Goal: Find specific page/section: Find specific page/section

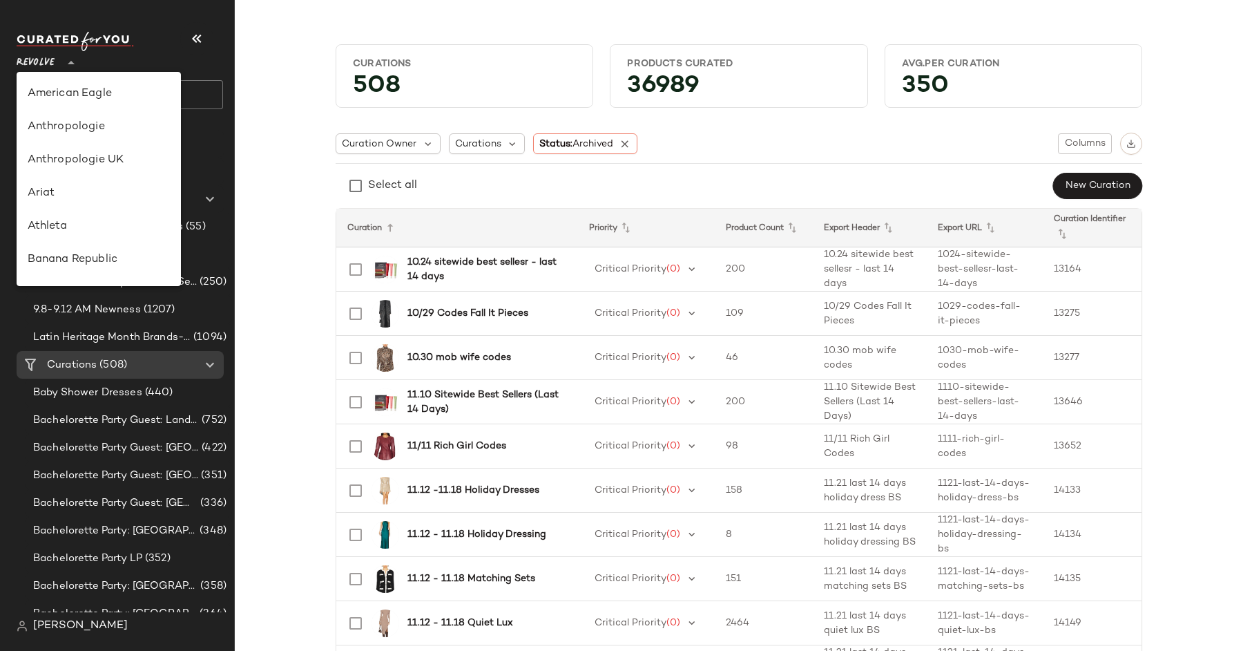
click at [47, 59] on span "Revolve" at bounding box center [36, 59] width 38 height 25
click at [98, 165] on div "Banana Republic" at bounding box center [99, 165] width 142 height 17
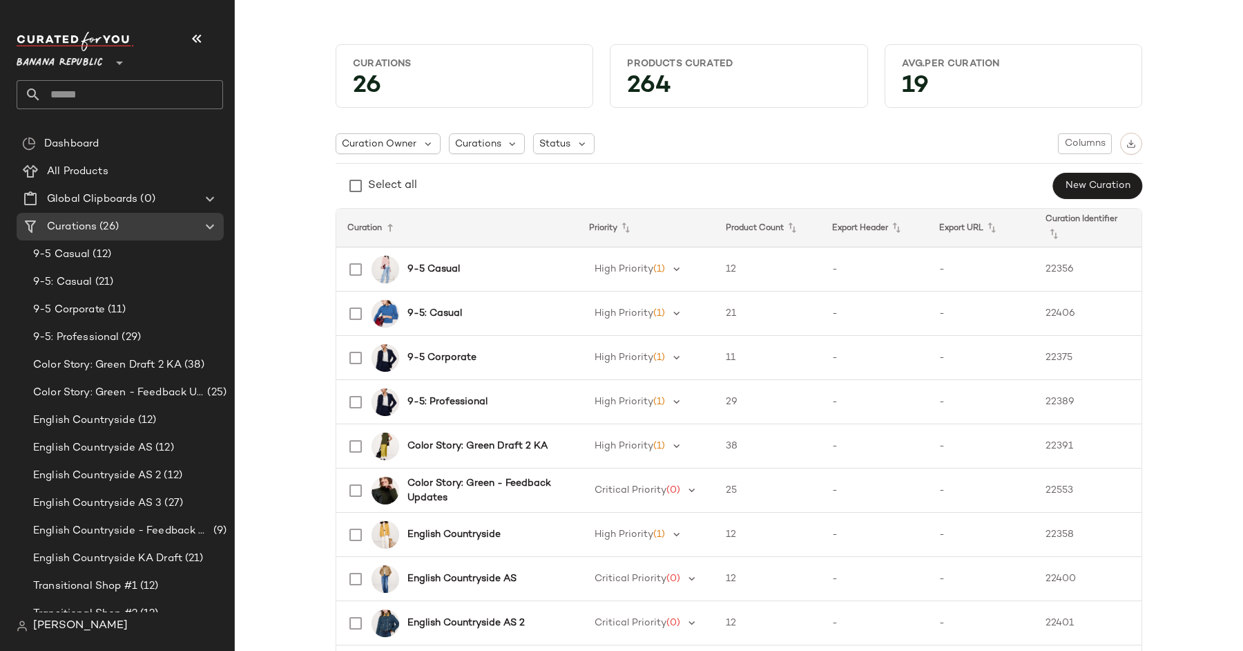
click at [84, 60] on span "Banana Republic" at bounding box center [60, 59] width 86 height 25
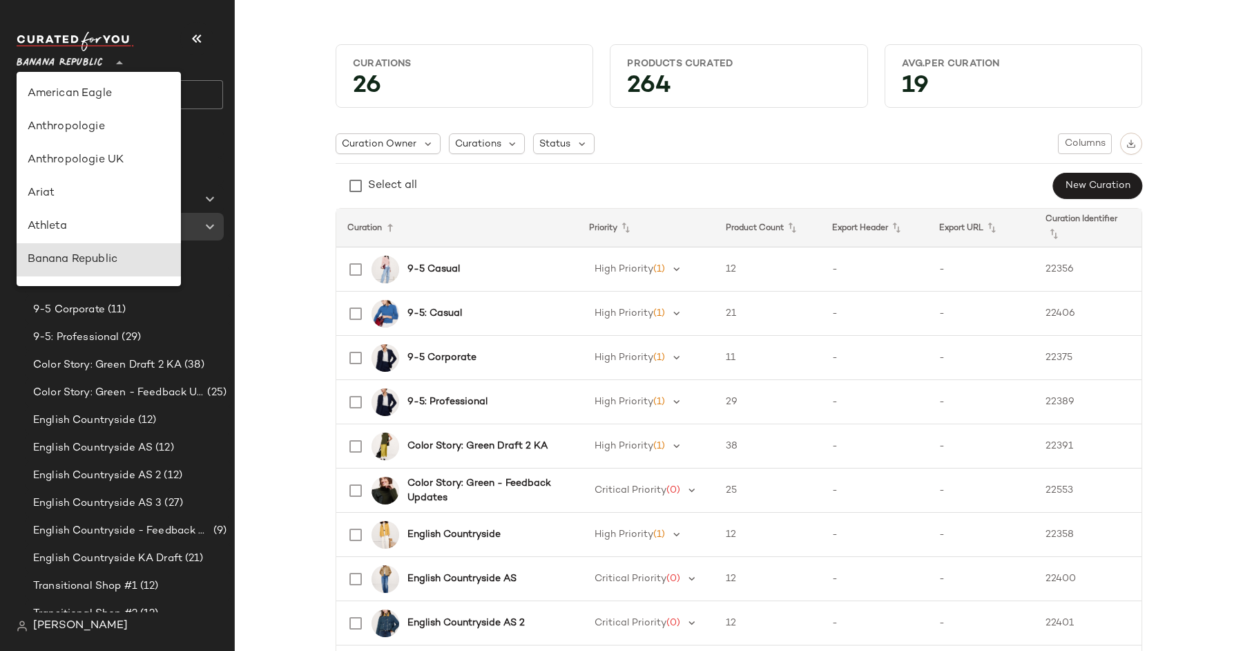
scroll to position [166, 0]
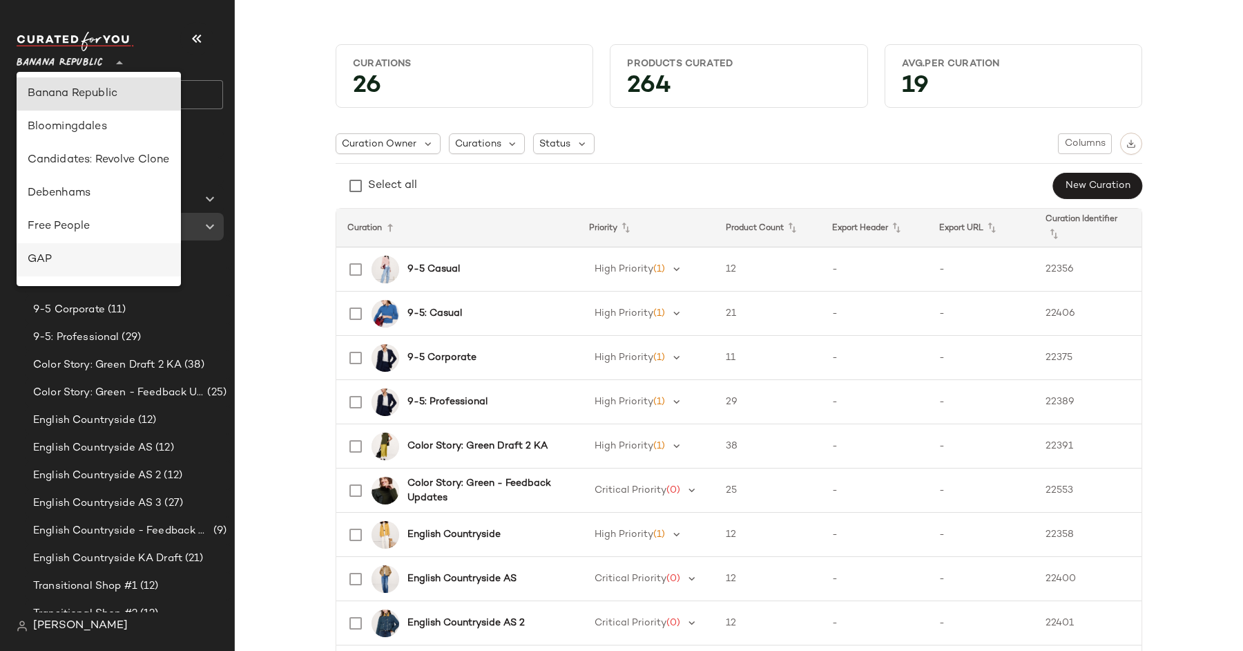
click at [82, 261] on div "GAP" at bounding box center [99, 259] width 142 height 17
type input "**"
